Goal: Task Accomplishment & Management: Manage account settings

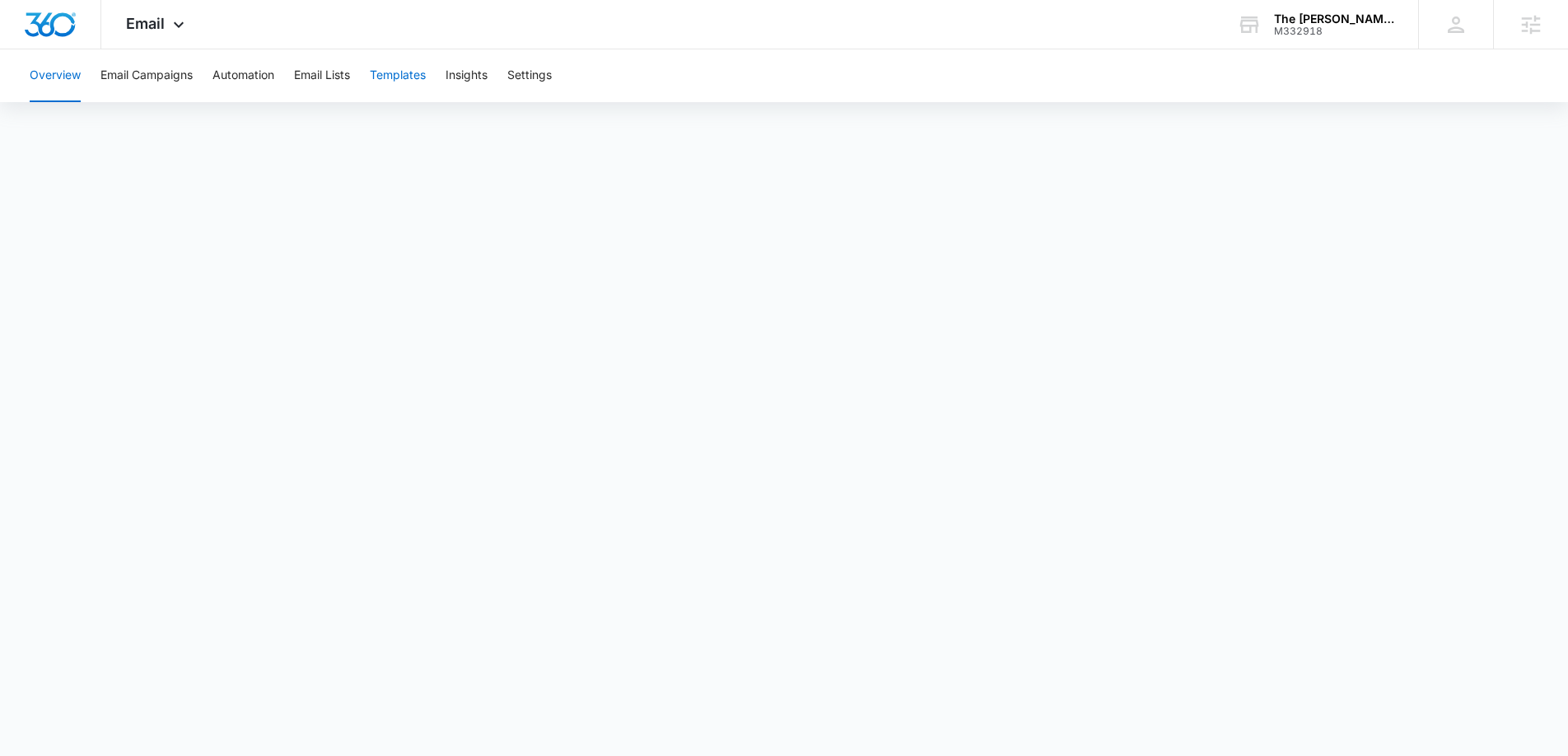
click at [401, 79] on button "Templates" at bounding box center [397, 76] width 56 height 53
click at [174, 24] on icon at bounding box center [179, 29] width 20 height 20
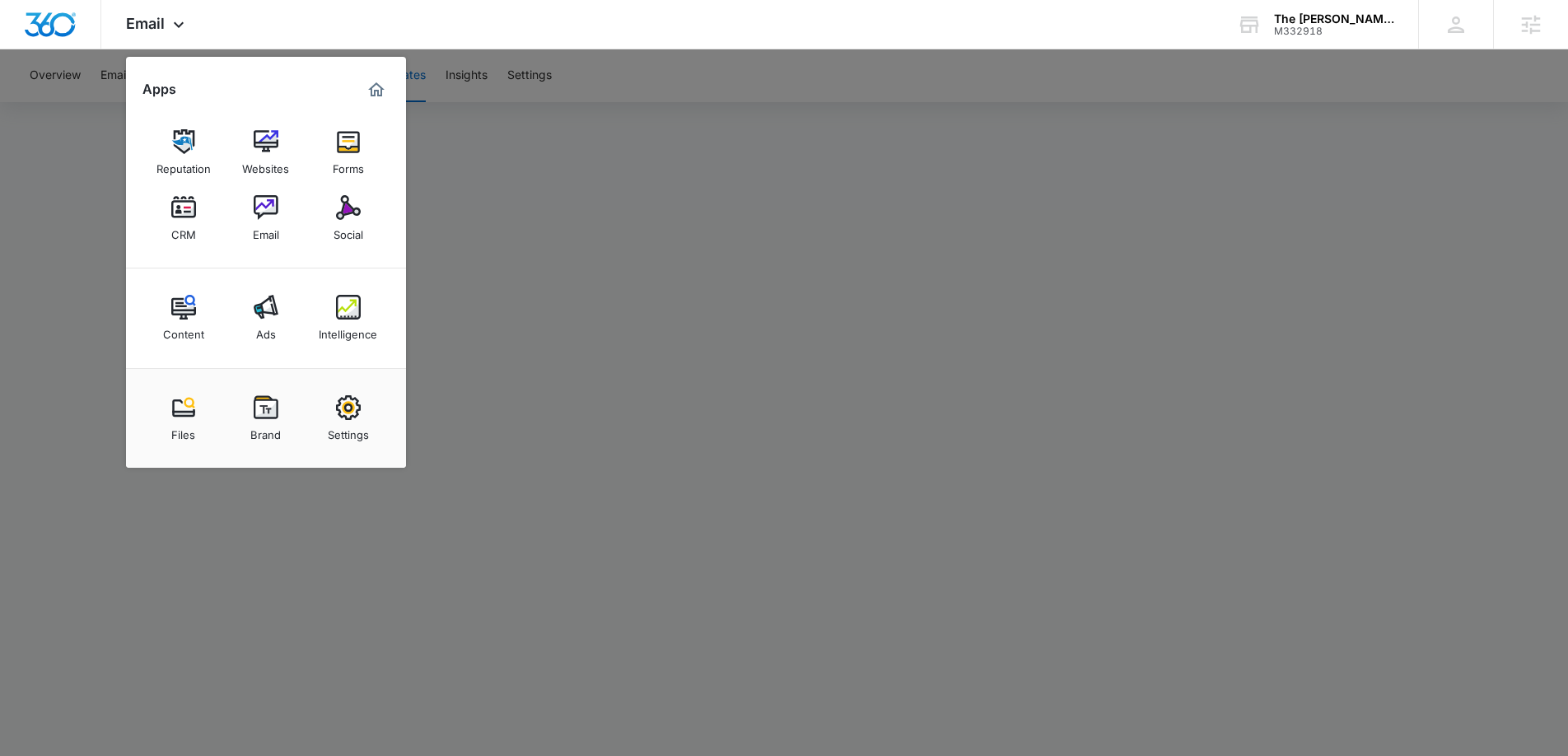
click at [774, 254] on div at bounding box center [784, 378] width 1568 height 756
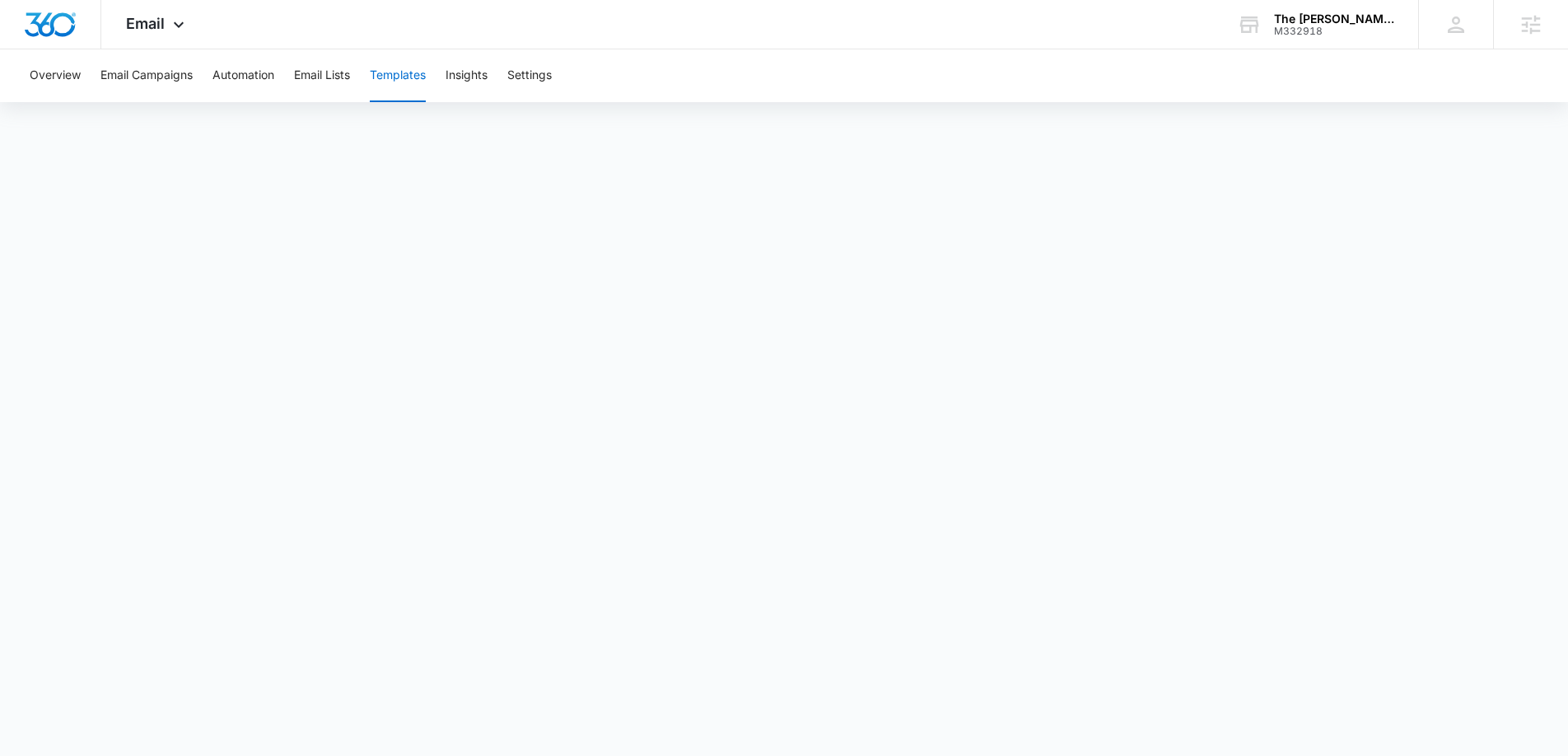
click at [397, 74] on button "Templates" at bounding box center [397, 76] width 56 height 53
click at [468, 76] on button "Insights" at bounding box center [467, 76] width 42 height 53
click at [420, 79] on button "Templates" at bounding box center [397, 76] width 56 height 53
click at [152, 79] on div "Overview Create Publish Activity Feed Social Inbox Analytics Settings" at bounding box center [711, 76] width 1384 height 53
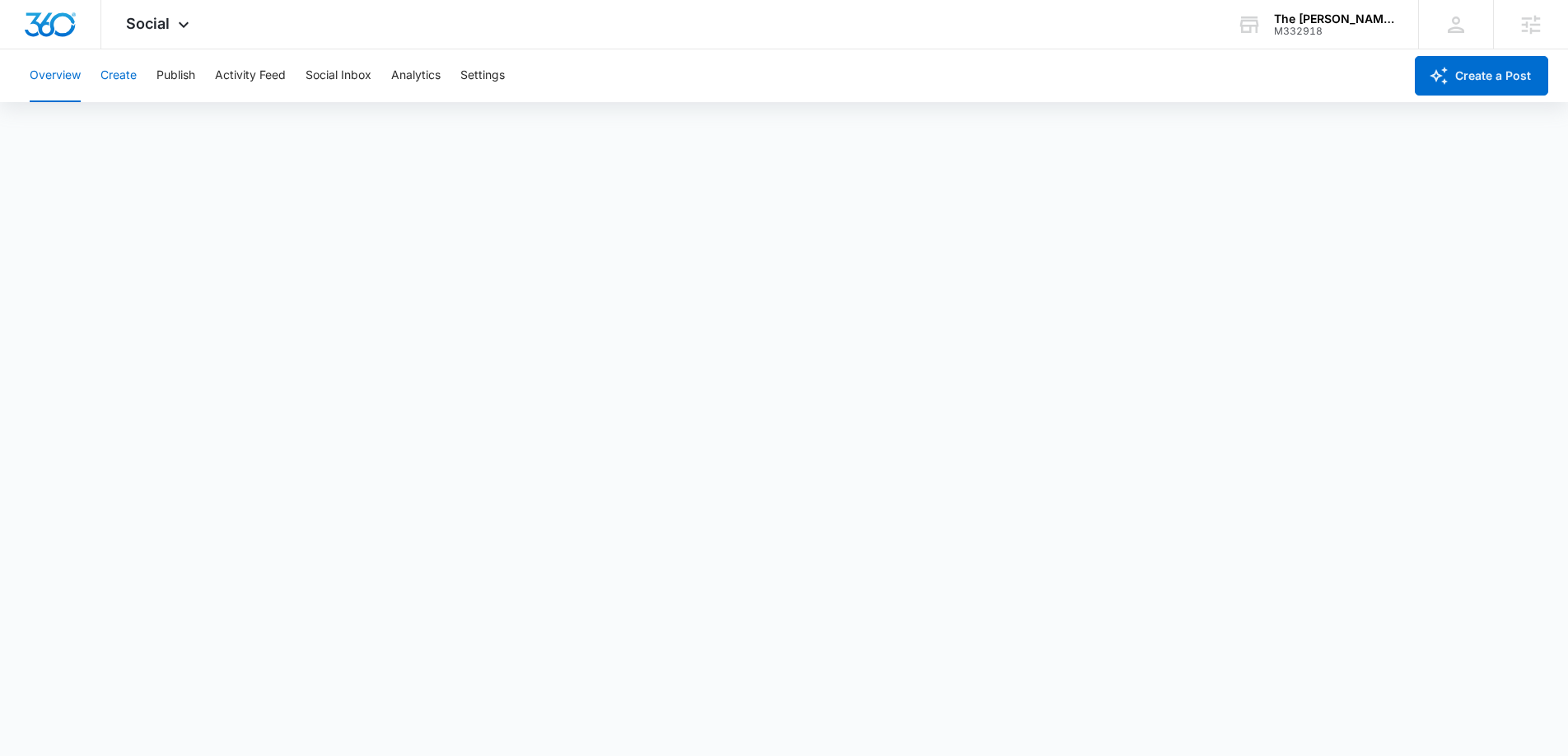
click at [132, 81] on button "Create" at bounding box center [119, 76] width 37 height 53
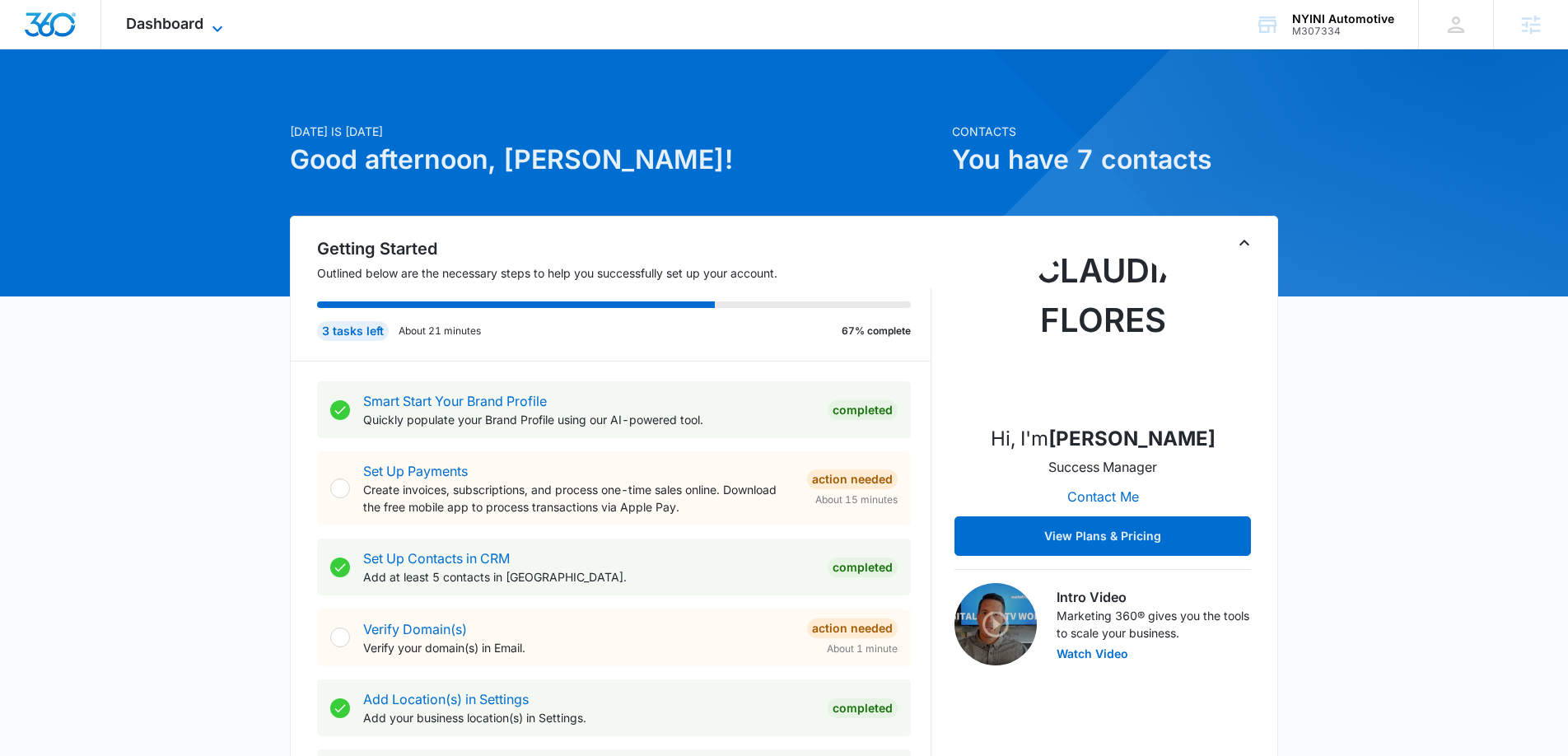
click at [224, 24] on icon at bounding box center [217, 29] width 20 height 20
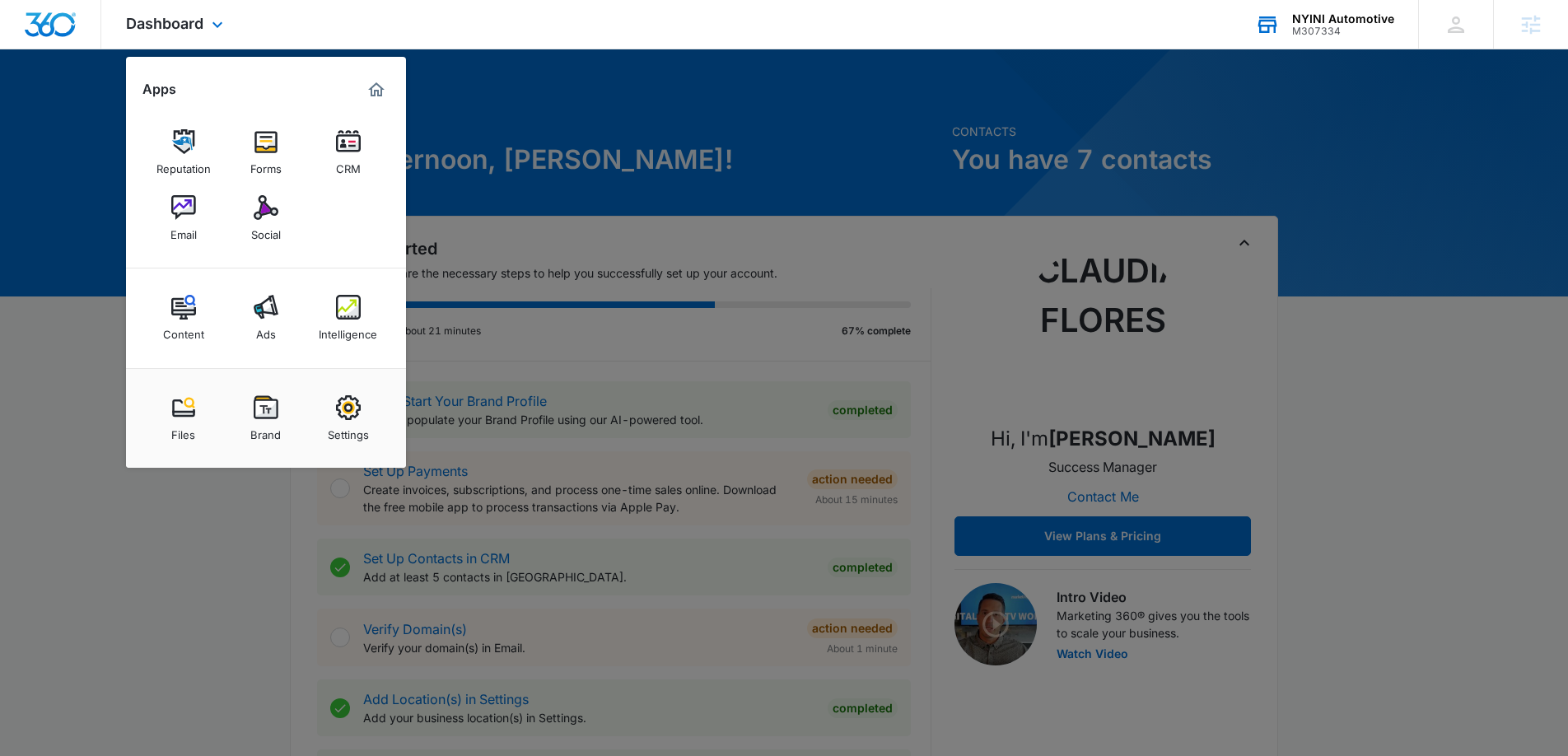
click at [1287, 16] on div "NYINI Automotive M307334 Your Accounts View All" at bounding box center [1324, 24] width 188 height 48
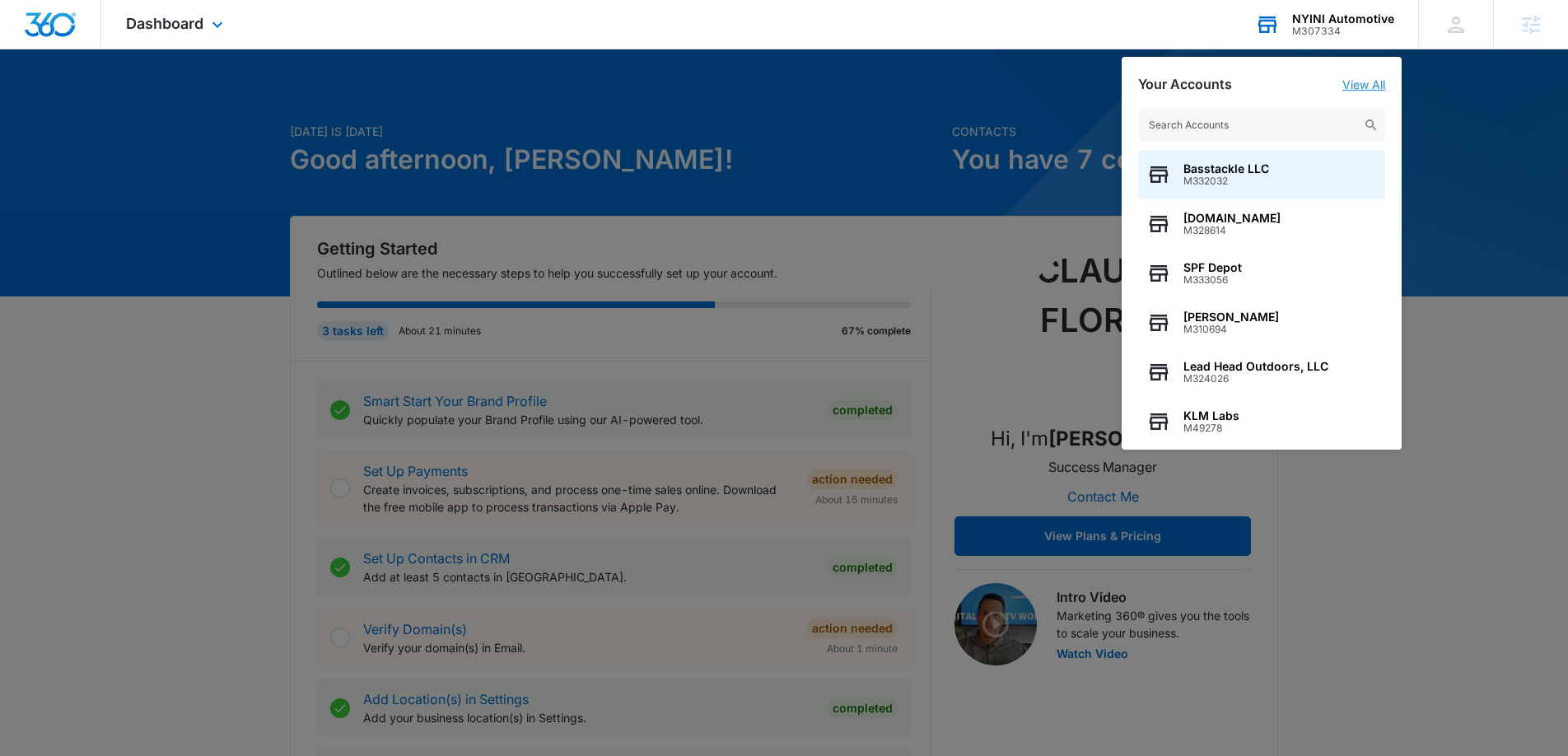
click at [1354, 84] on link "View All" at bounding box center [1363, 84] width 43 height 14
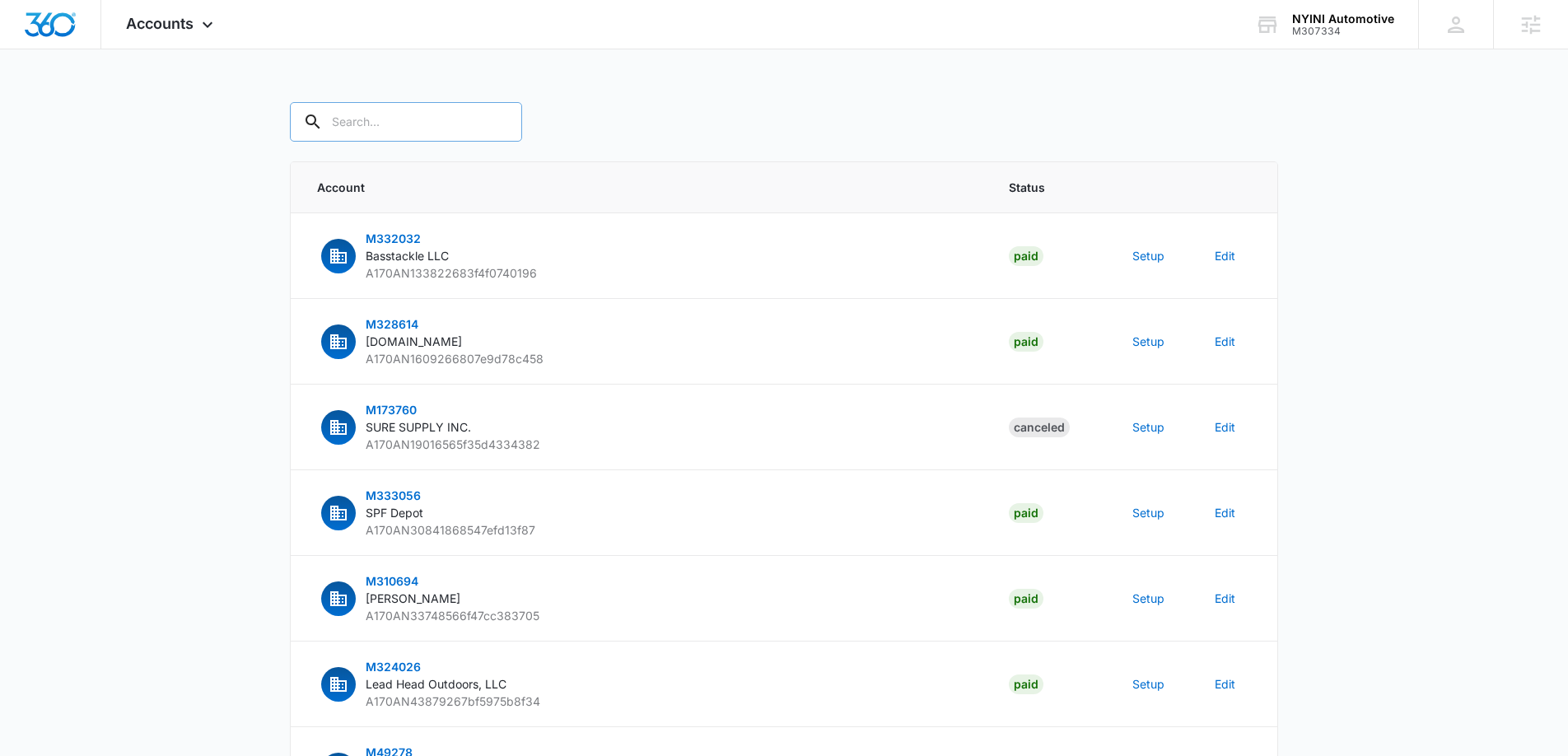
click at [403, 122] on input "text" at bounding box center [405, 121] width 232 height 39
type input "M307334"
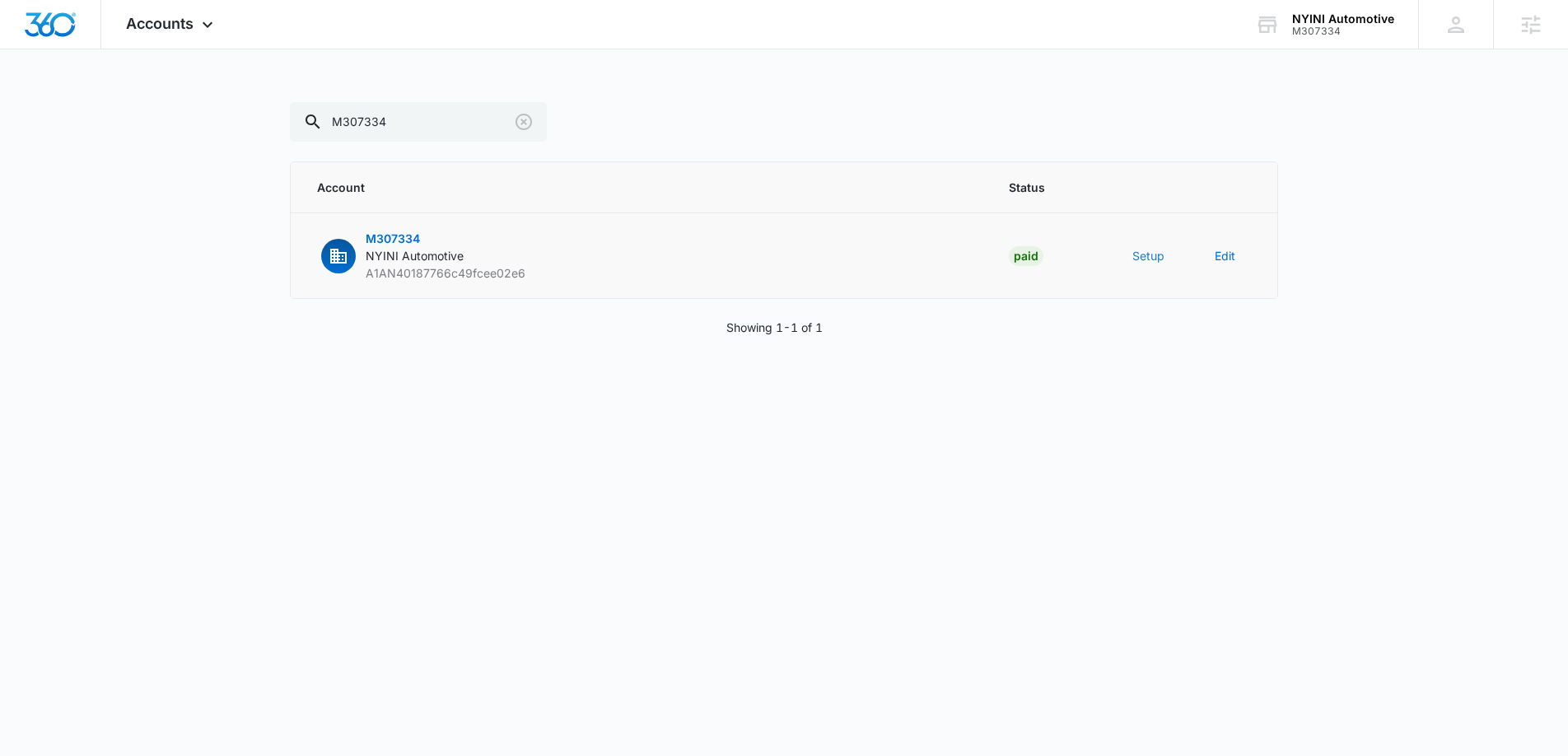
click at [1163, 260] on button "Setup" at bounding box center [1148, 255] width 32 height 17
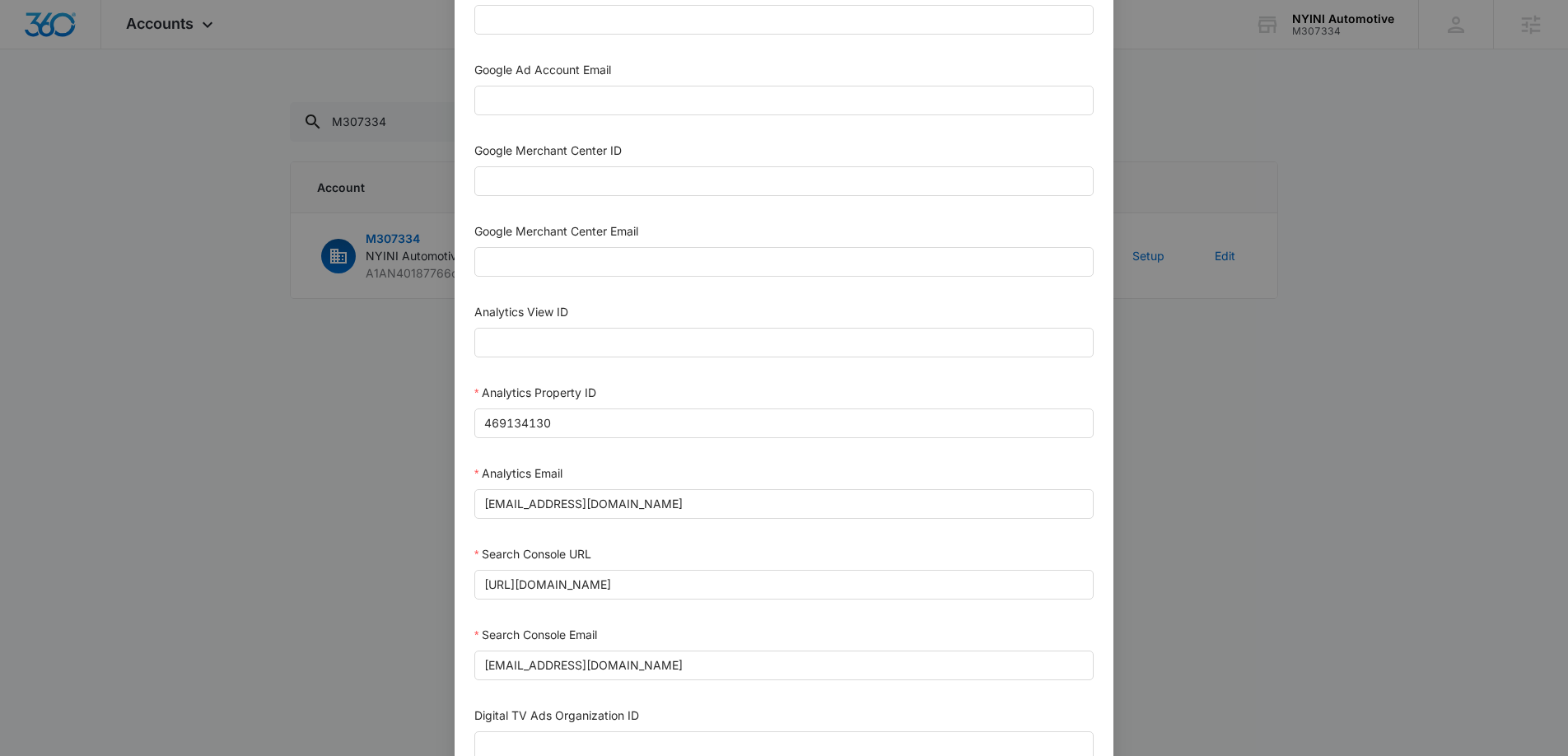
scroll to position [383, 0]
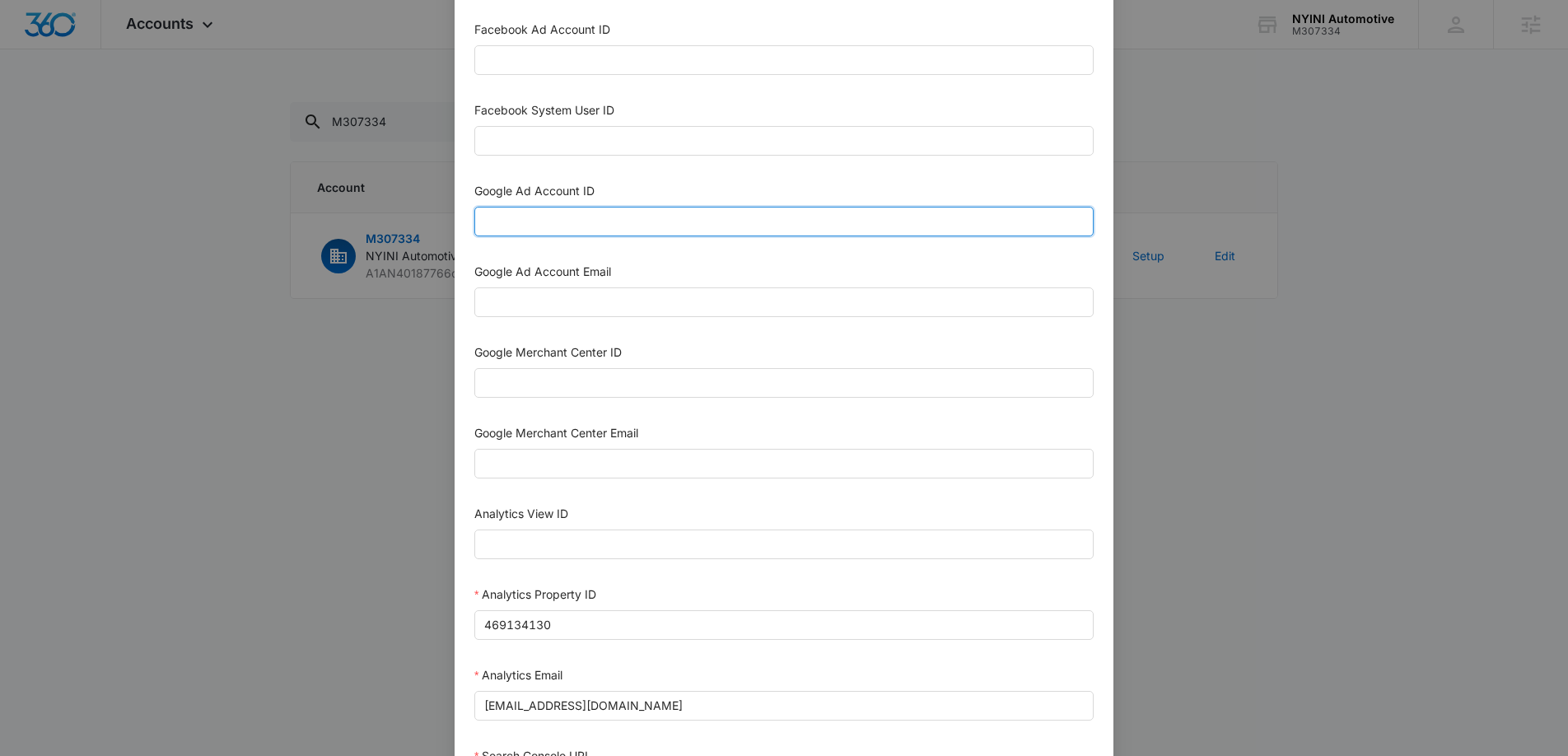
click at [563, 221] on input "Google Ad Account ID" at bounding box center [784, 221] width 619 height 29
paste input "825-044-8843"
type input "825-044-8843"
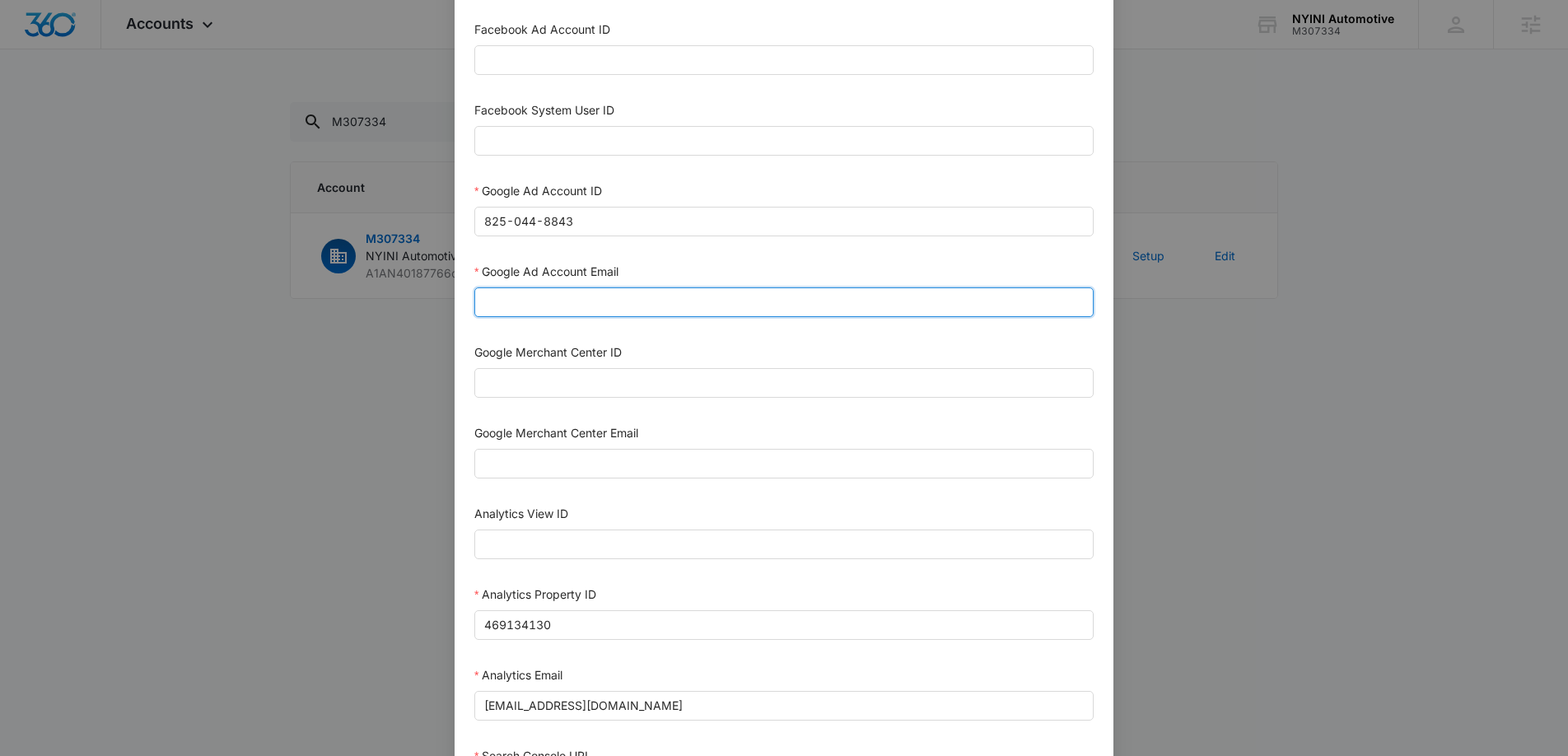
click at [587, 305] on input "Google Ad Account Email" at bounding box center [784, 302] width 619 height 29
type input "m360+accounts1025@madwiremedia.com"
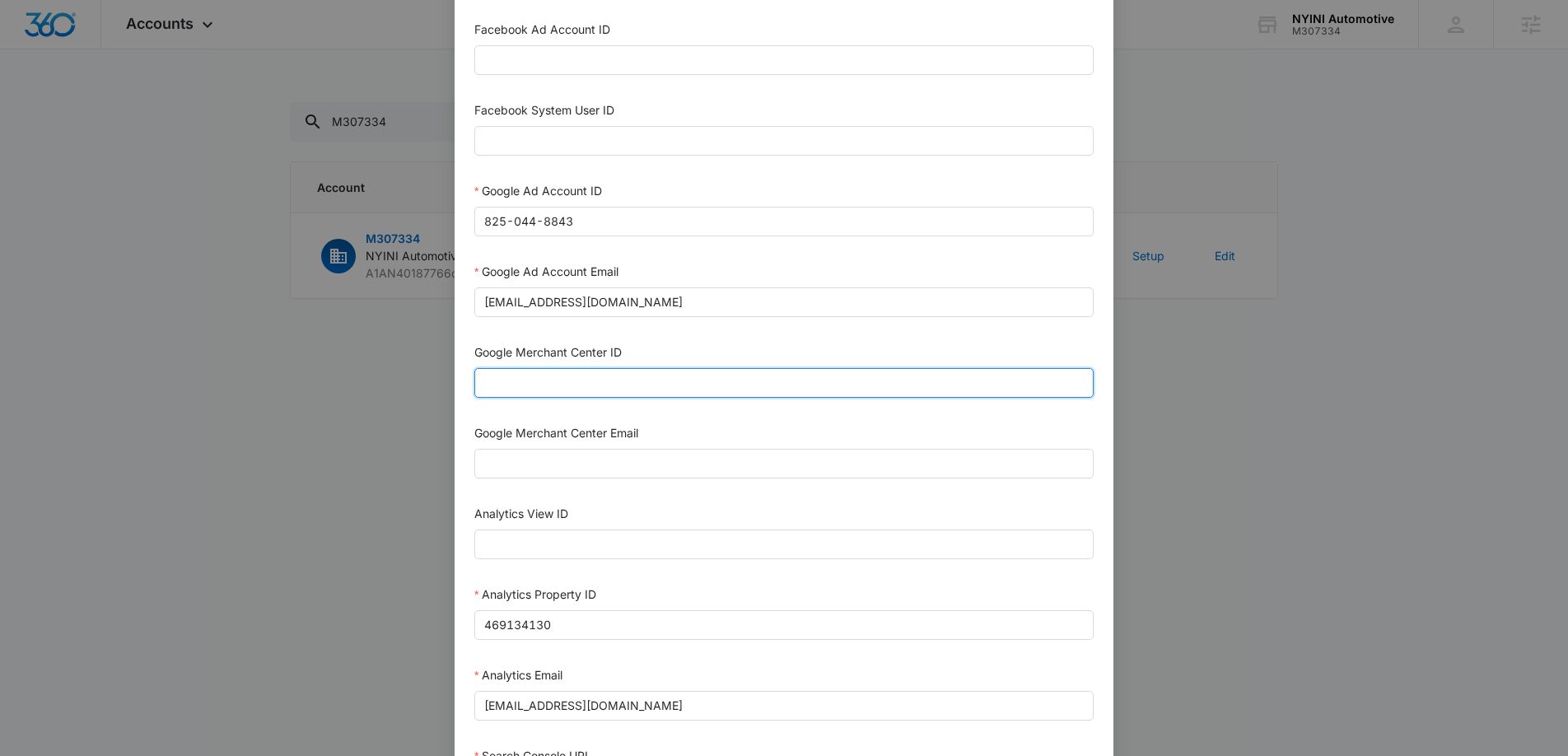
click at [726, 382] on input "Google Merchant Center ID" at bounding box center [784, 383] width 619 height 29
paste input "5667130127"
type input "5667130127"
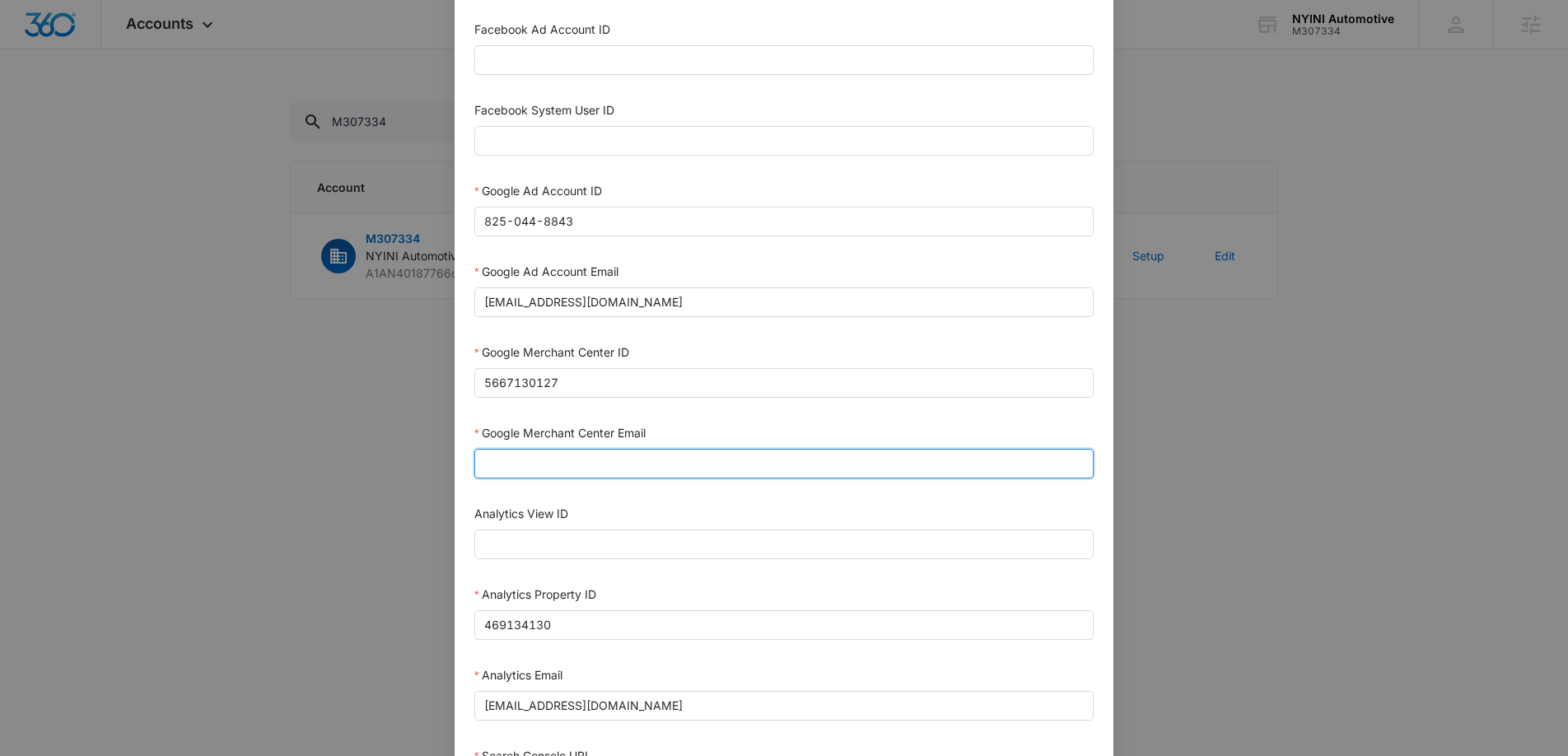
click at [698, 456] on input "Google Merchant Center Email" at bounding box center [784, 463] width 619 height 29
type input "M360+Accounts1025@madwiremedia.com"
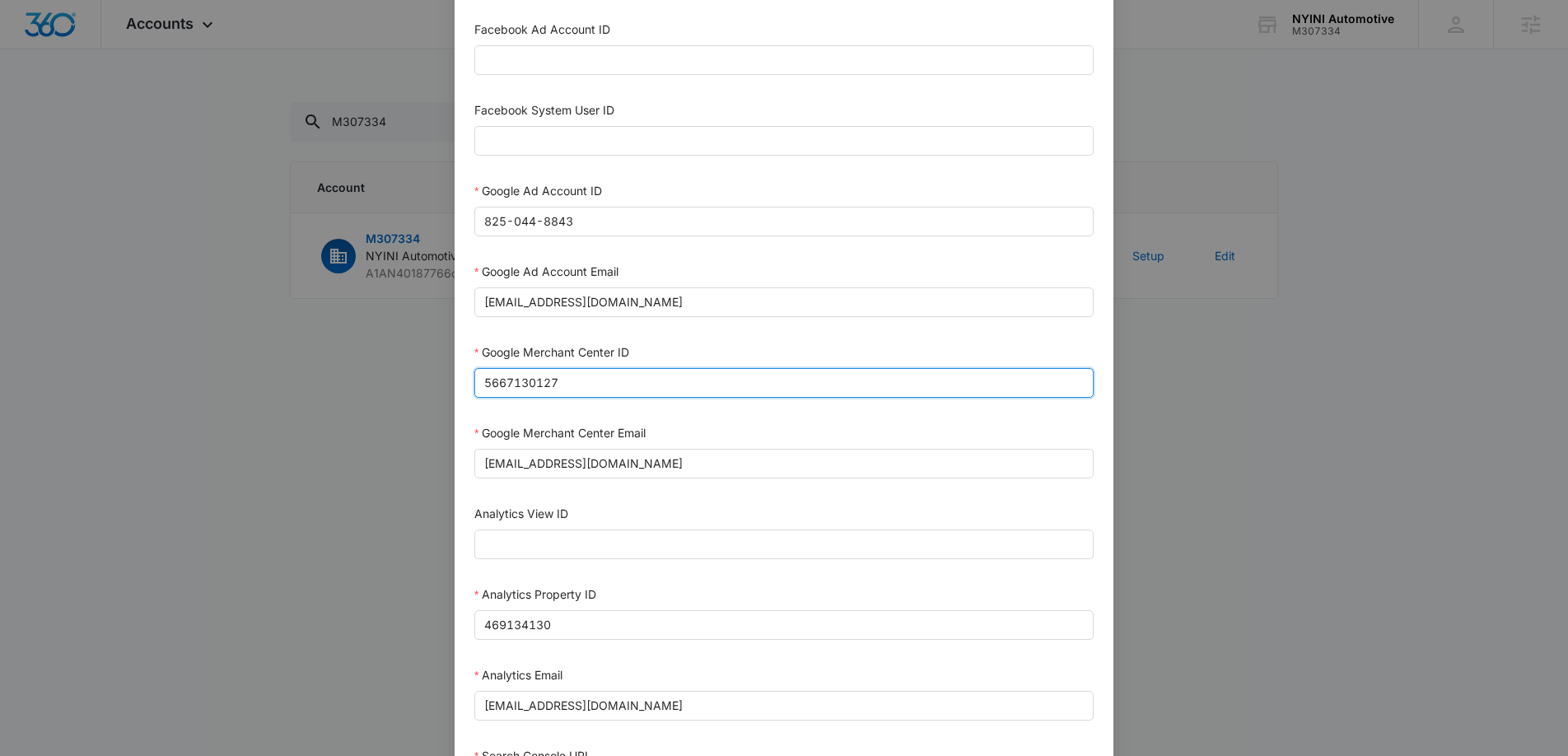
click at [516, 389] on input "5667130127" at bounding box center [784, 383] width 619 height 29
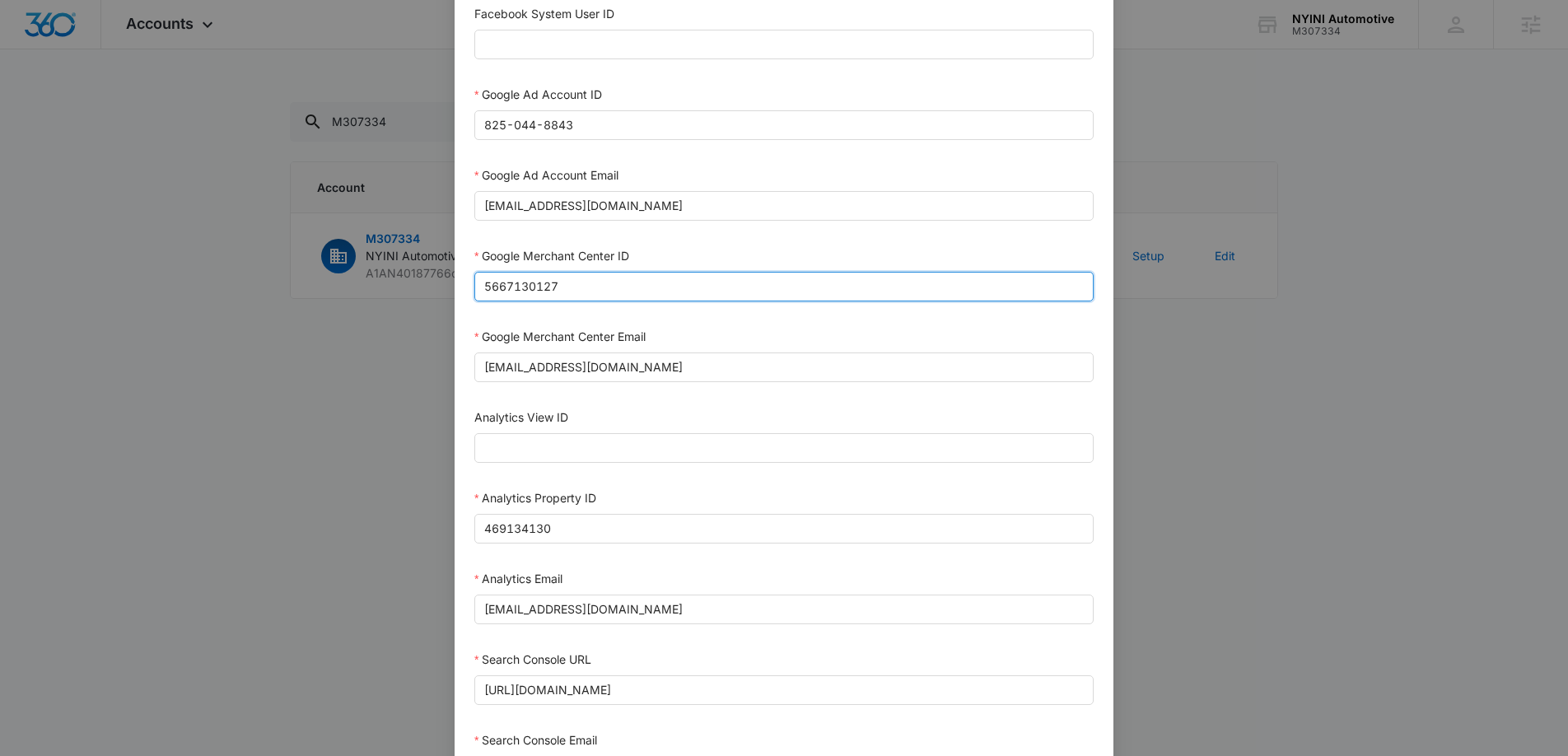
scroll to position [712, 0]
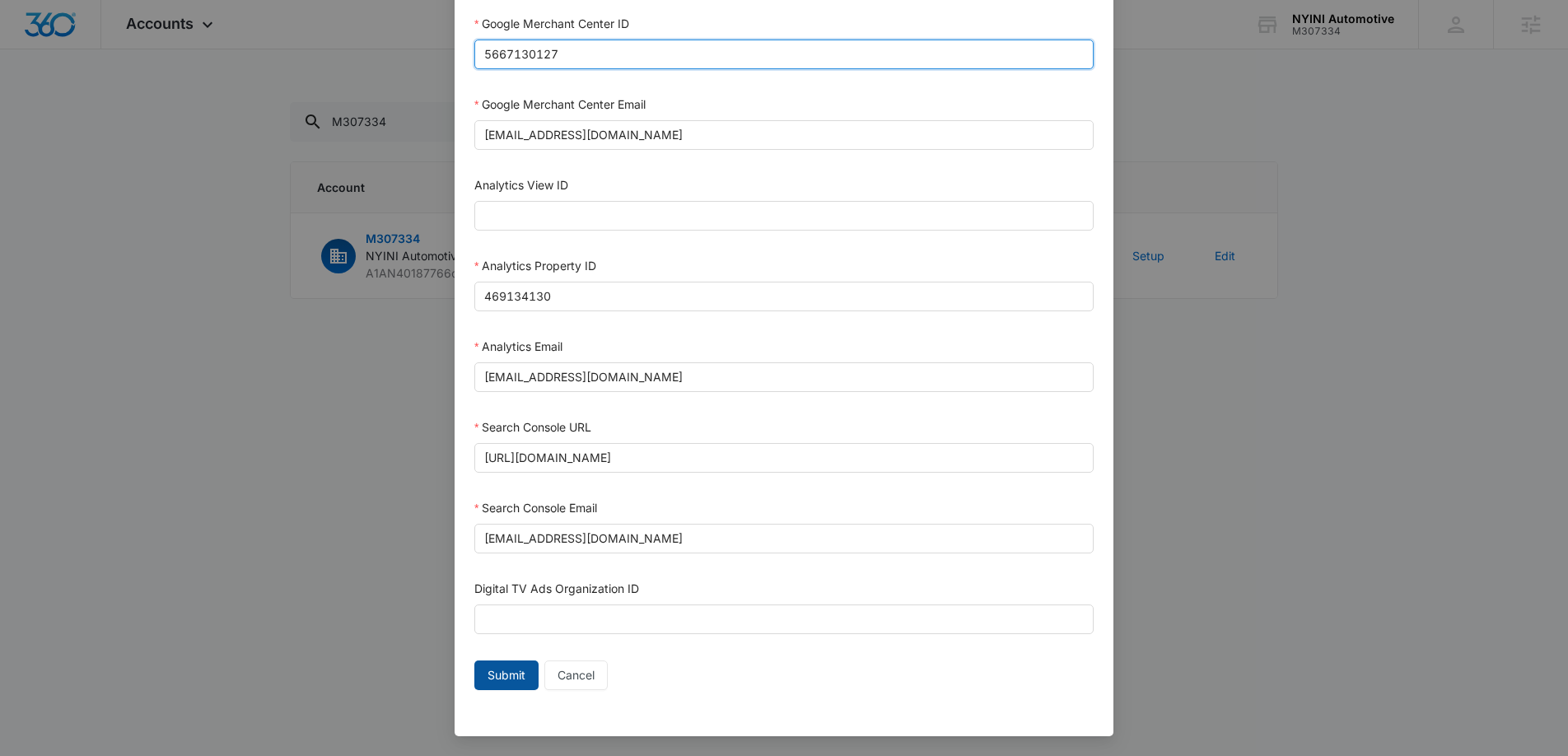
type input "5667130127"
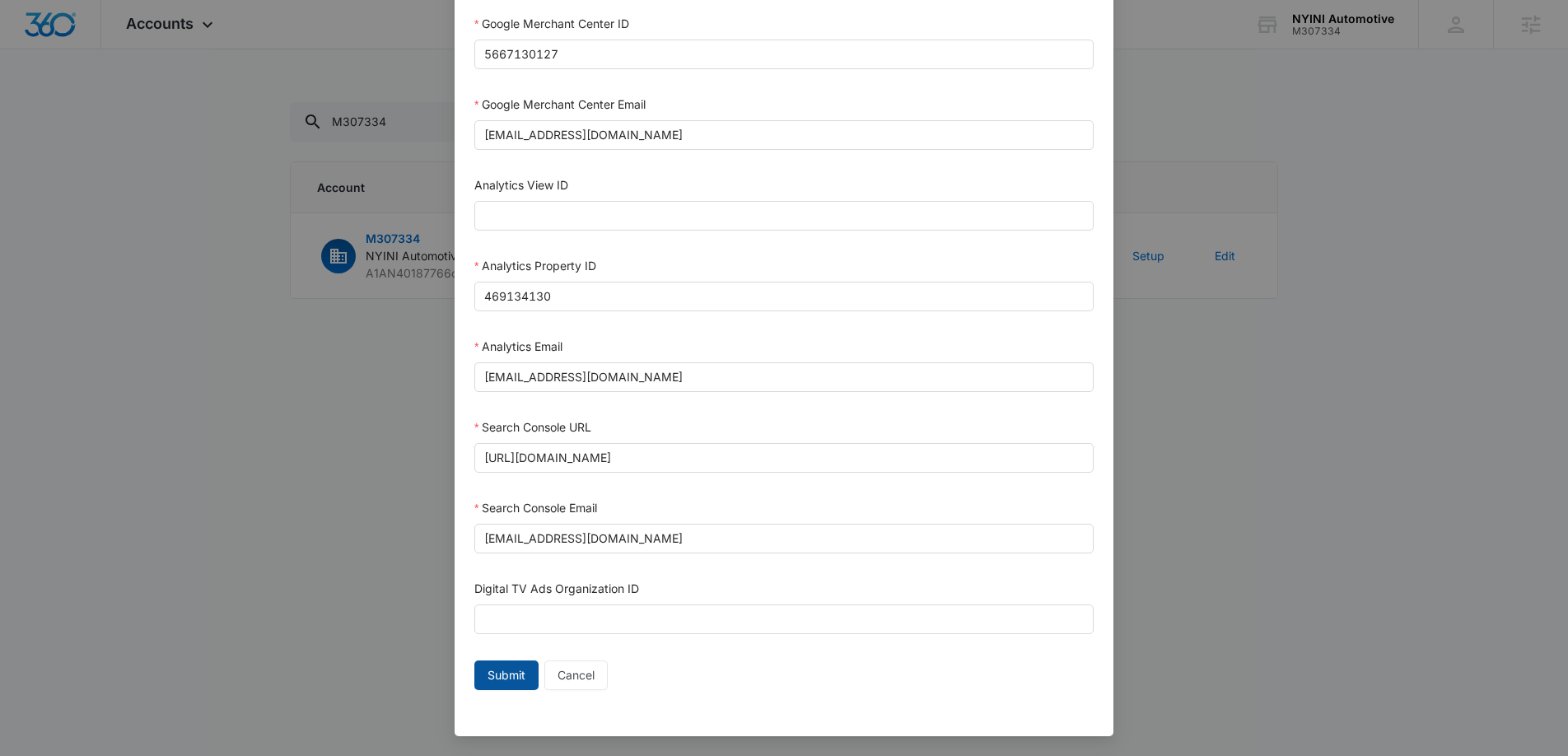
click at [511, 677] on span "Submit" at bounding box center [506, 675] width 37 height 18
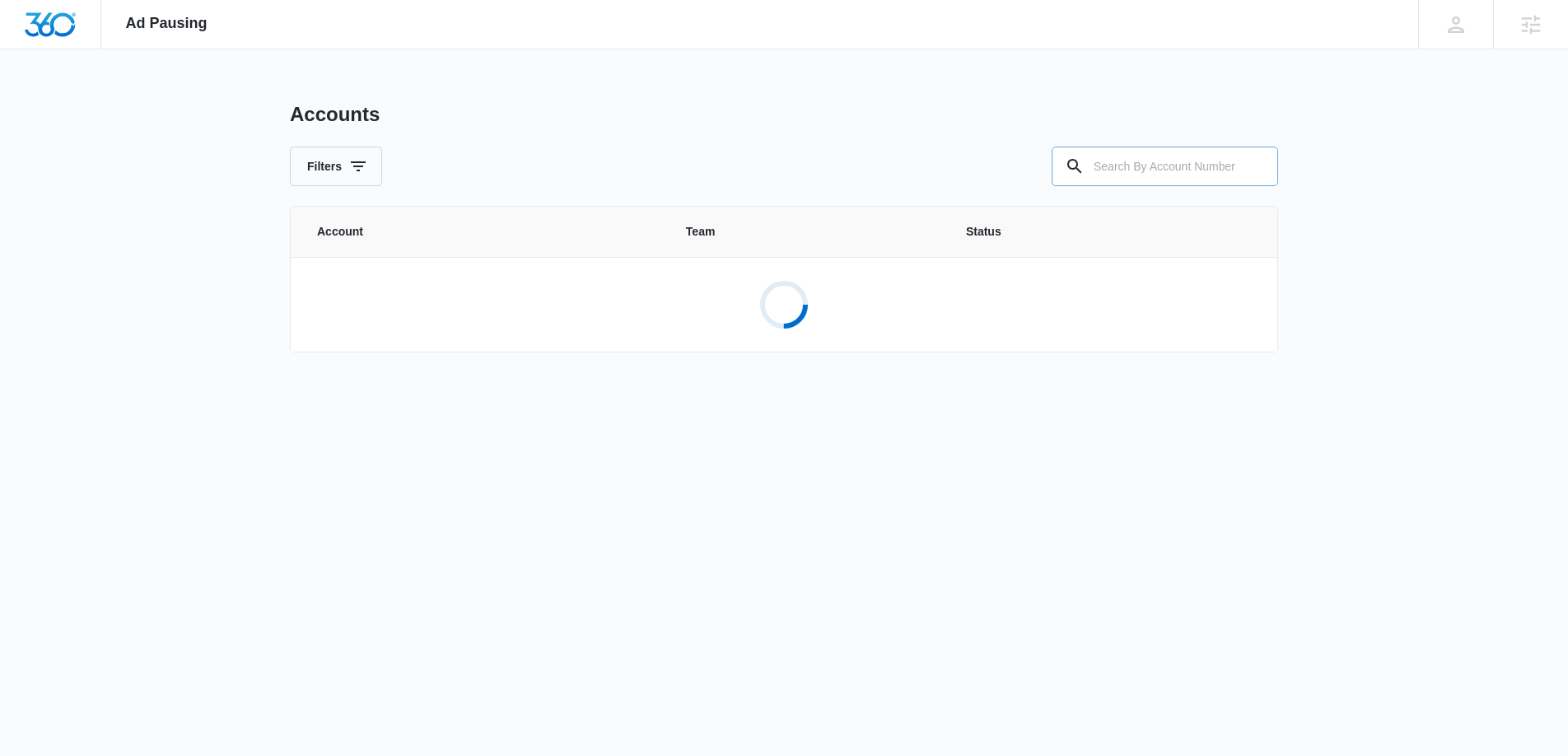
click at [1181, 168] on input "text" at bounding box center [1164, 165] width 226 height 39
paste input "M307334"
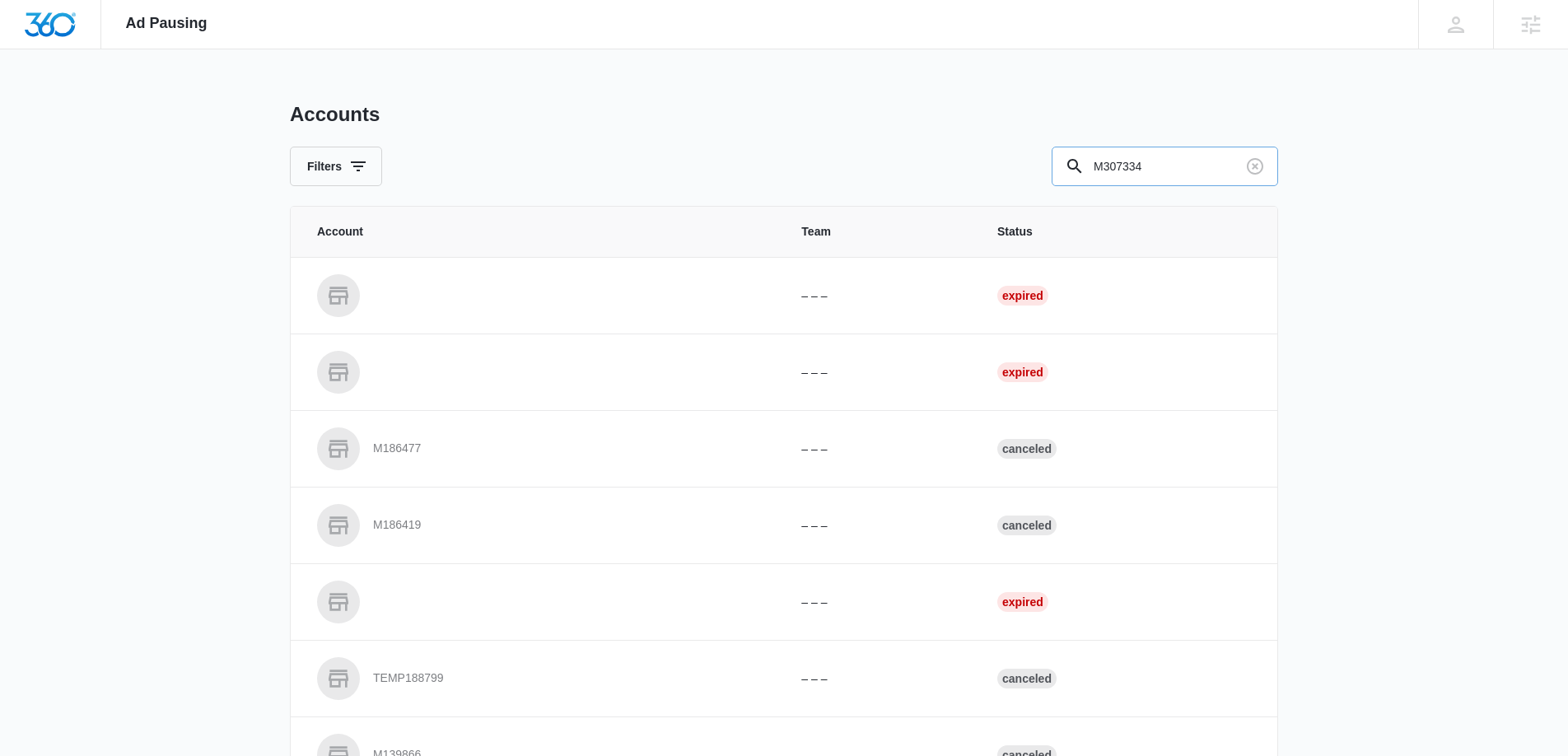
type input "M307334"
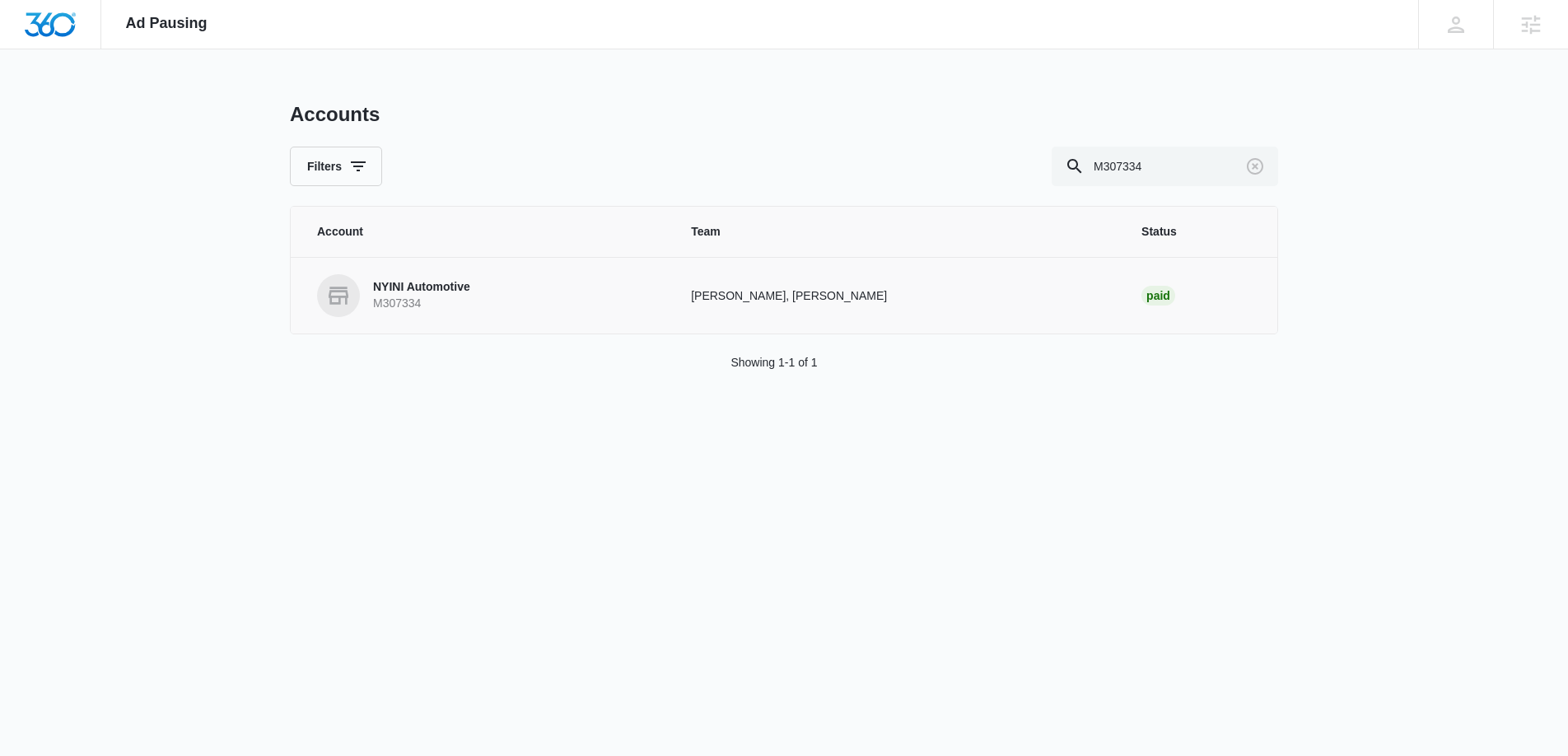
click at [447, 288] on p "NYINI Automotive" at bounding box center [421, 288] width 97 height 16
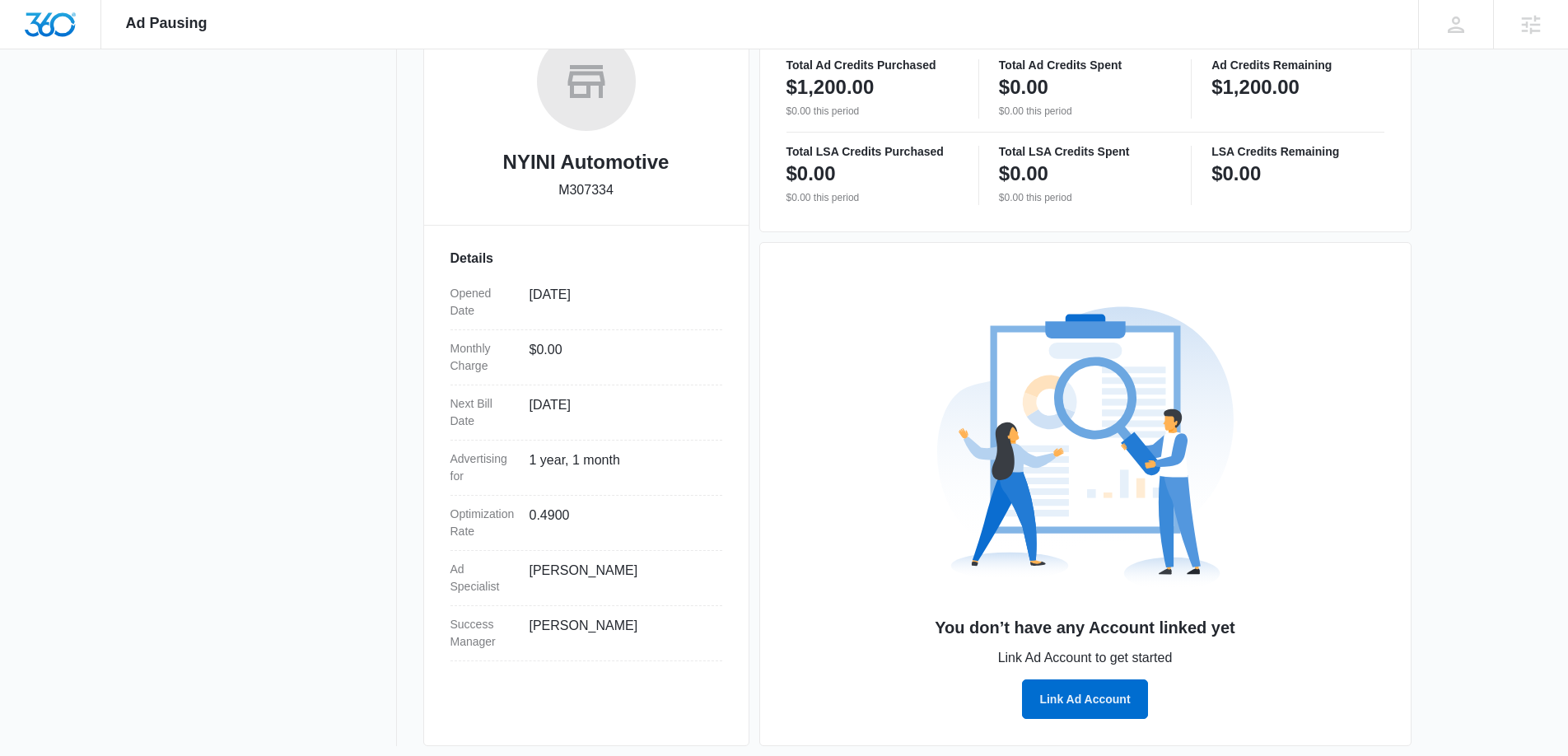
scroll to position [293, 0]
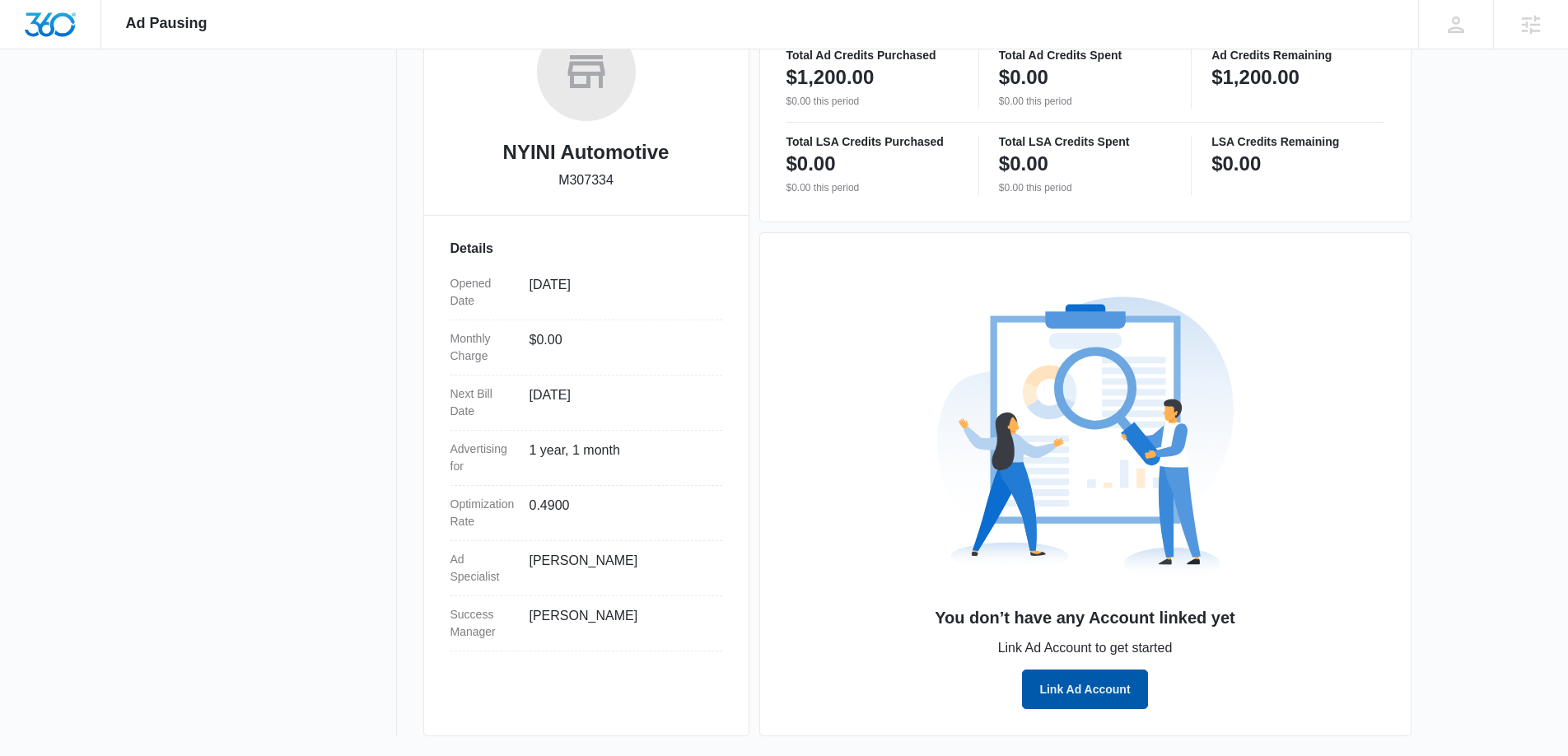
click at [1083, 689] on button "Link Ad Account" at bounding box center [1084, 688] width 125 height 39
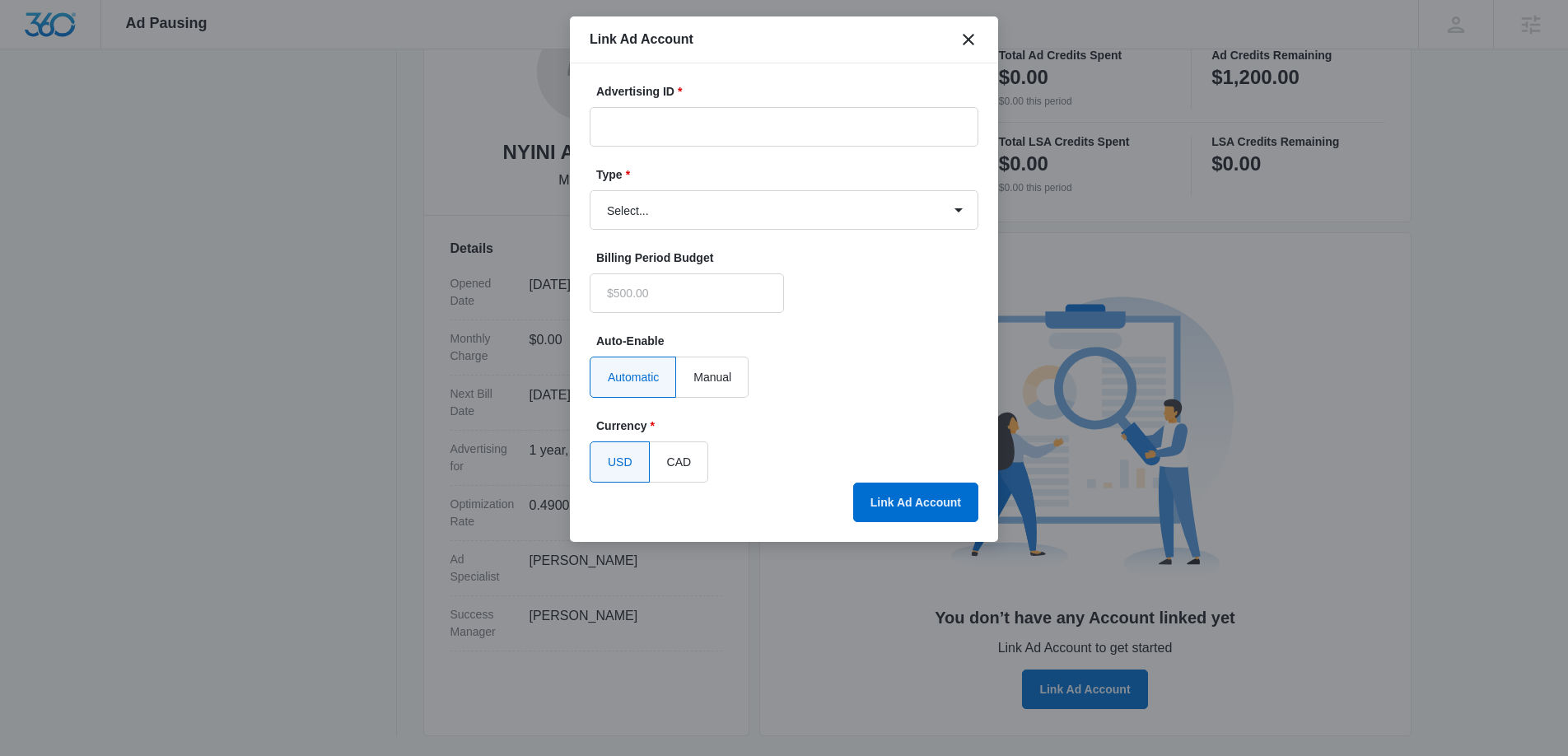
type input "$0.00"
click at [900, 133] on input "Advertising ID *" at bounding box center [784, 126] width 389 height 39
paste input "825-044-8843"
type input "825-044-8843"
click at [807, 217] on select "Select... Bing Ads Facebook Ads Google Ads" at bounding box center [784, 209] width 389 height 39
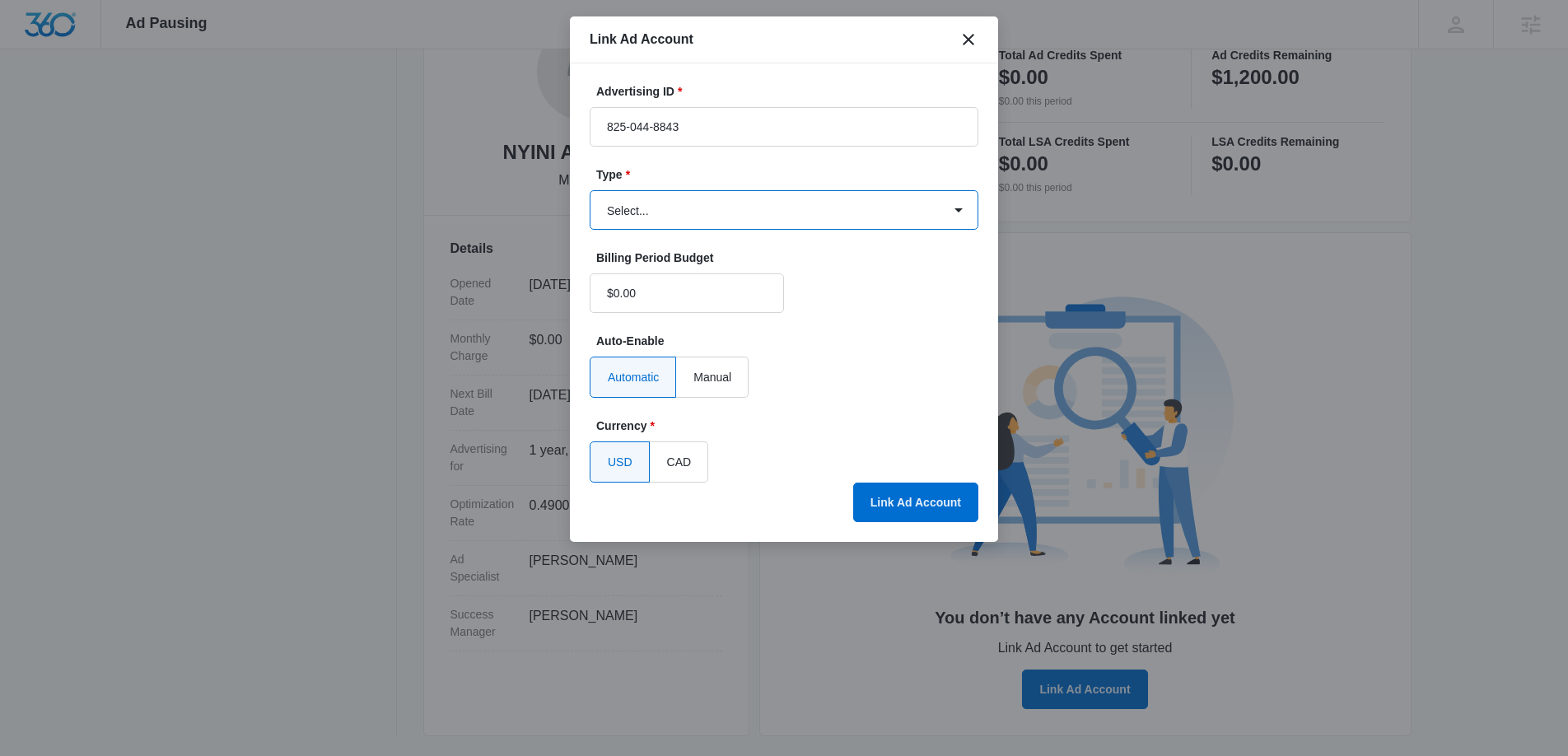
select select "google"
click at [590, 190] on select "Select... Bing Ads Facebook Ads Google Ads" at bounding box center [784, 209] width 389 height 39
click at [945, 499] on button "Link Ad Account" at bounding box center [915, 501] width 125 height 39
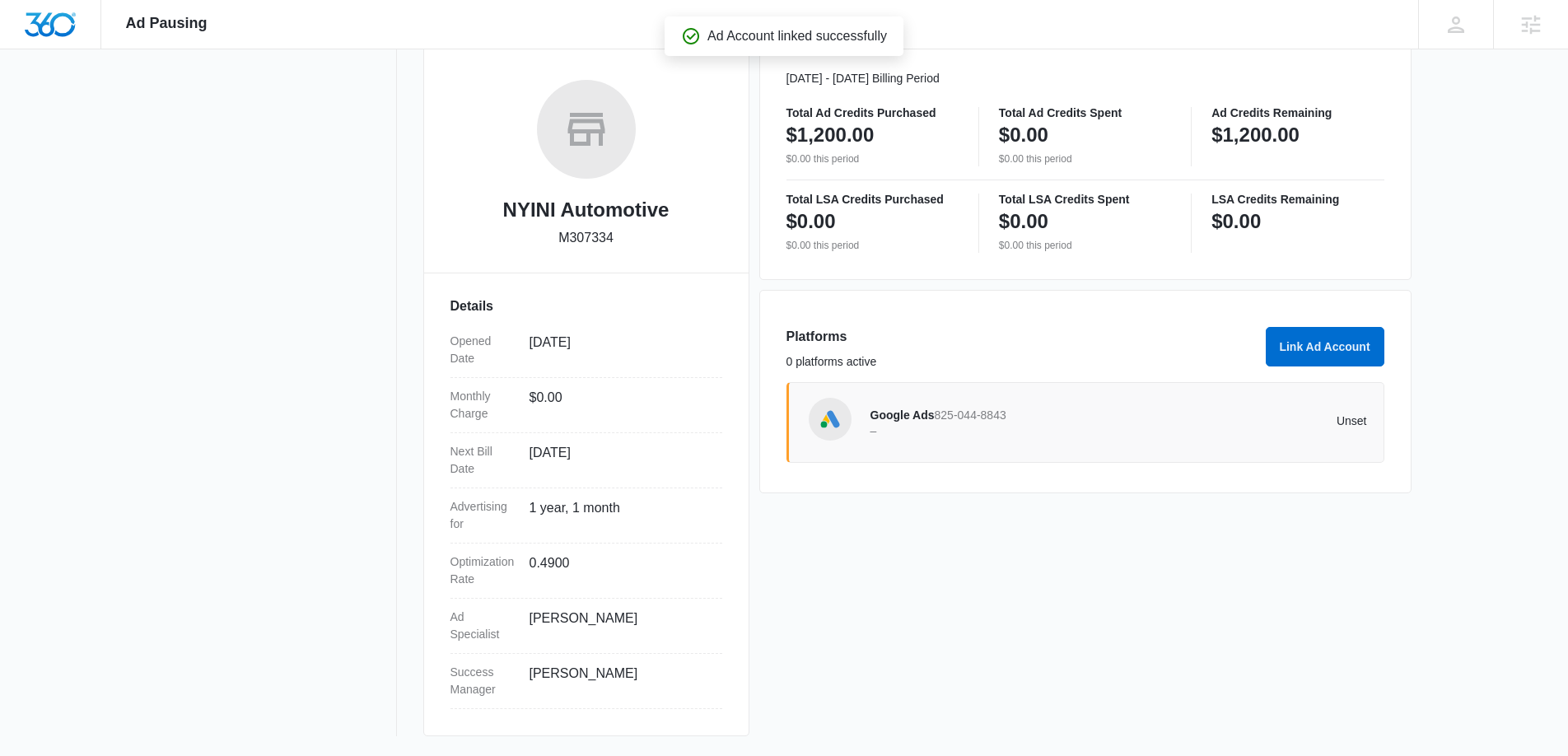
scroll to position [236, 0]
